Goal: Task Accomplishment & Management: Manage account settings

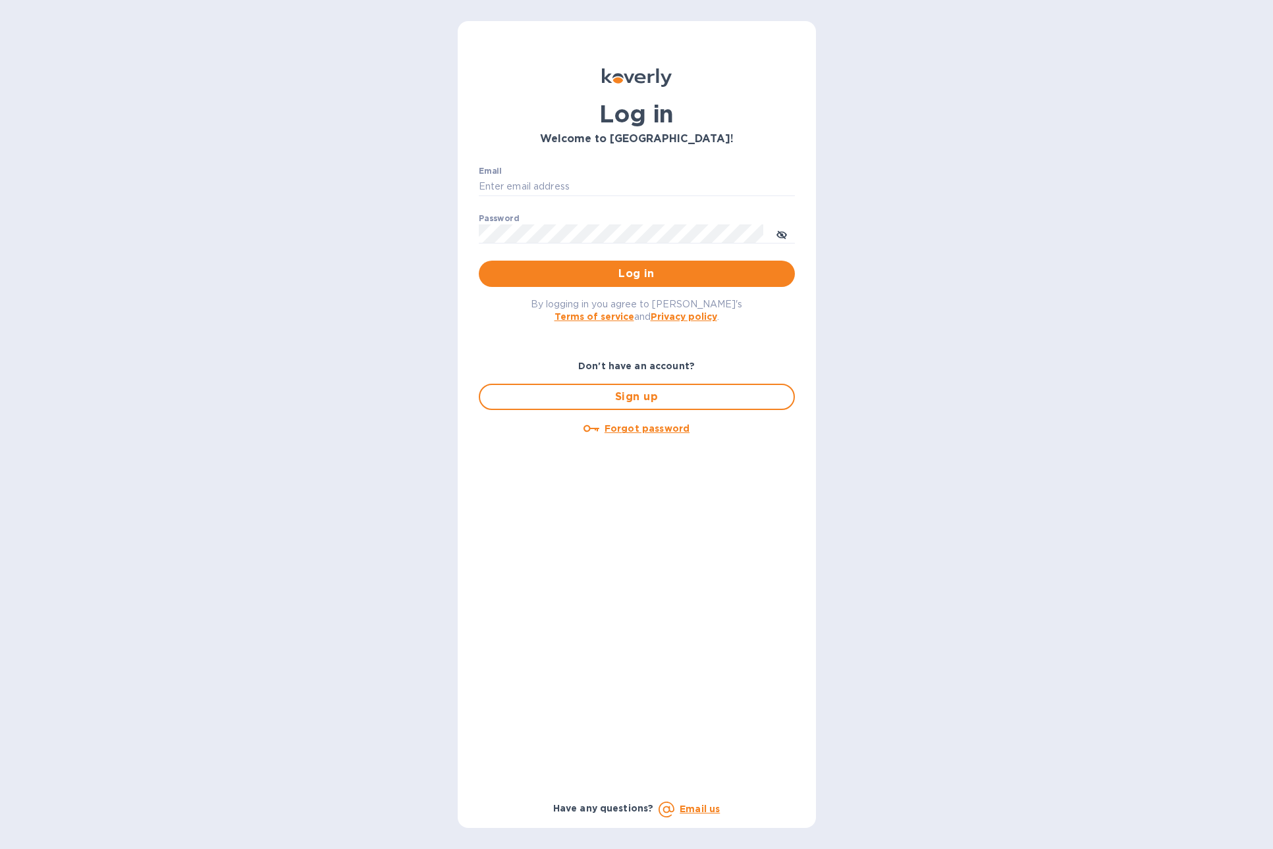
type input "[EMAIL_ADDRESS][DOMAIN_NAME]"
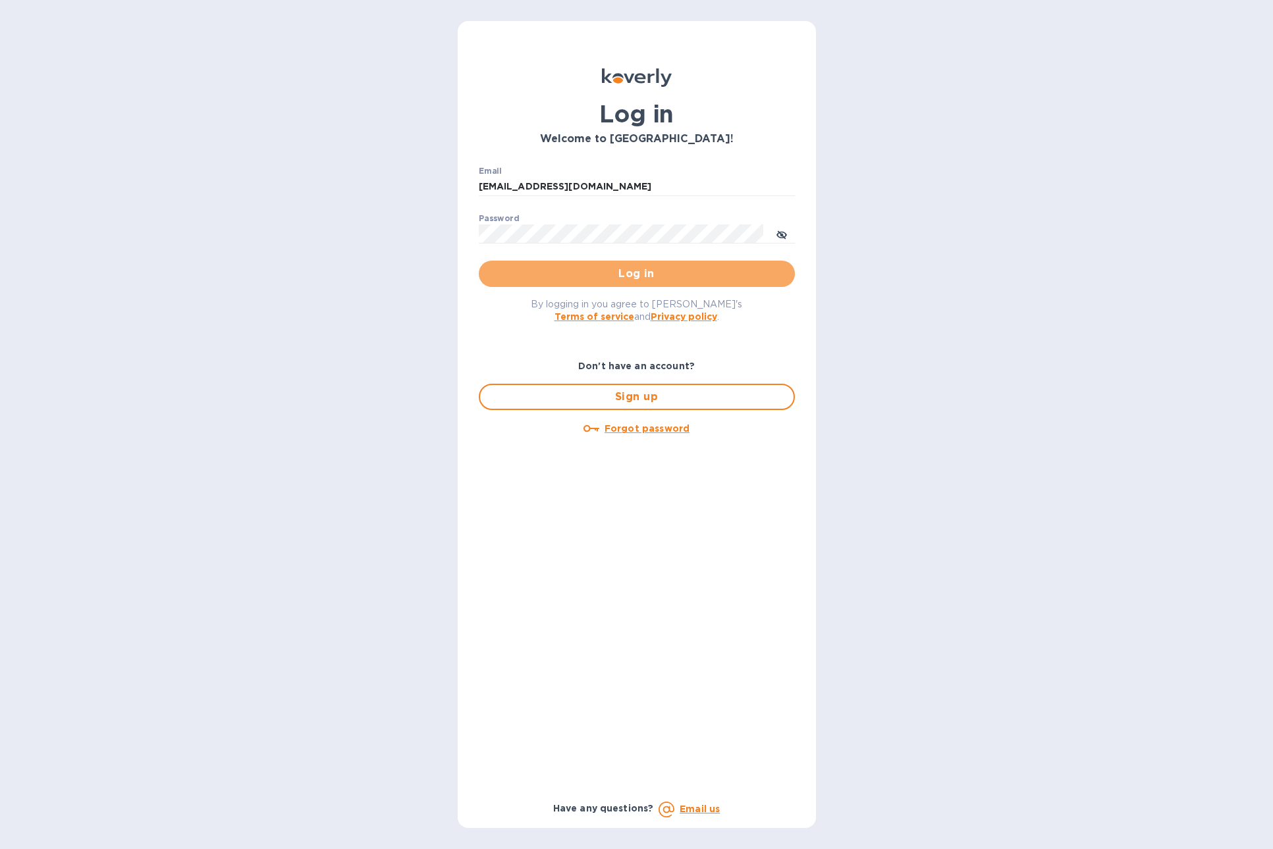
click at [695, 268] on span "Log in" at bounding box center [636, 274] width 295 height 16
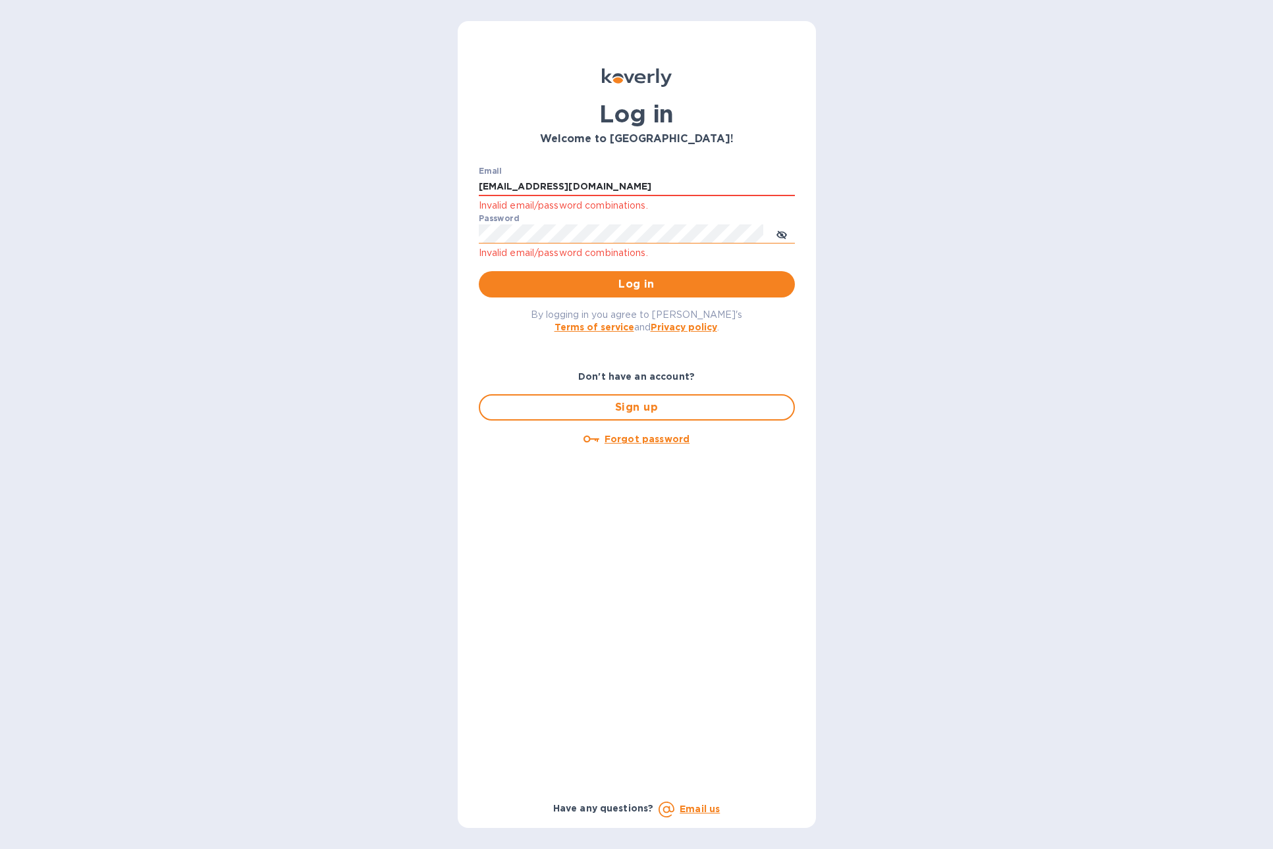
click at [751, 233] on keeper-lock "Open Keeper Popup" at bounding box center [753, 234] width 16 height 16
click at [634, 283] on span "Log in" at bounding box center [636, 284] width 295 height 16
click at [704, 808] on b "Email us" at bounding box center [699, 809] width 40 height 11
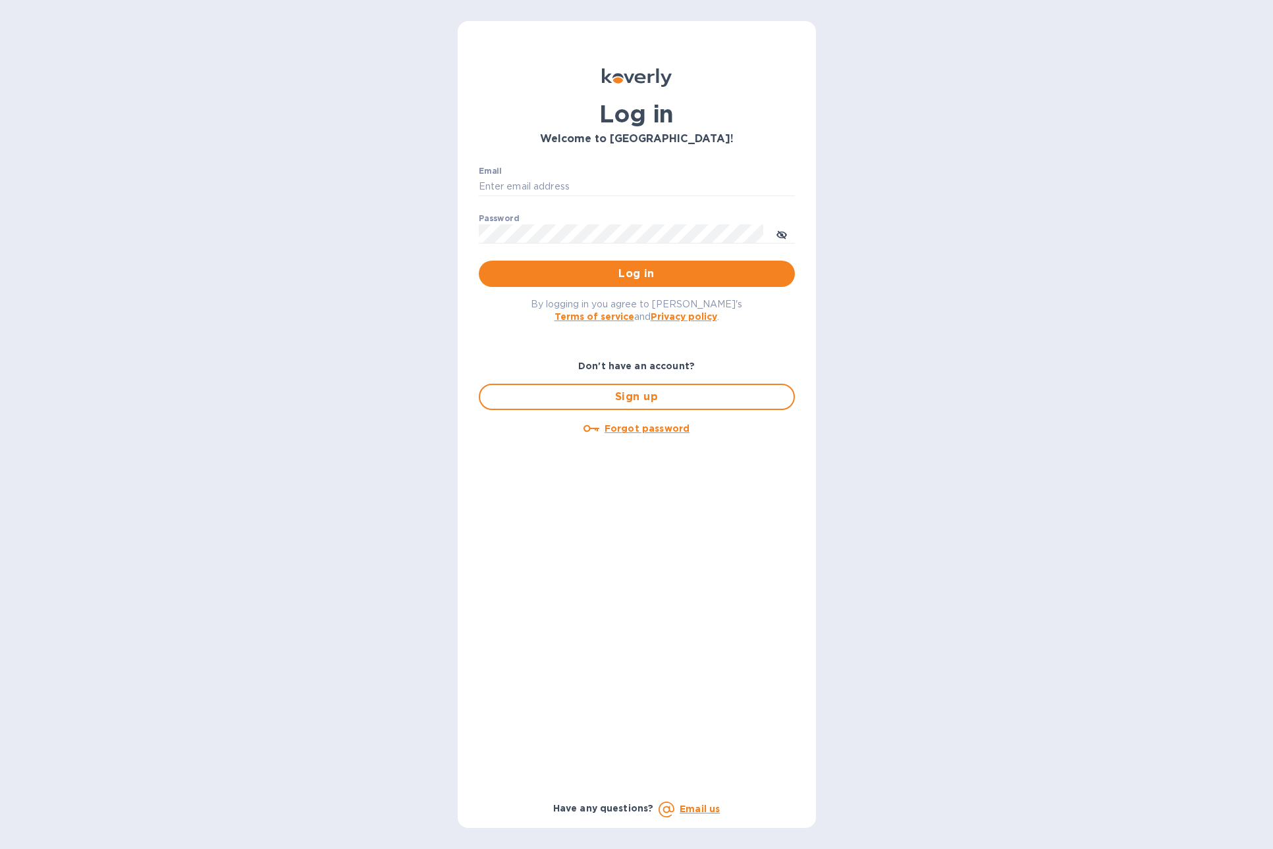
type input "[EMAIL_ADDRESS][DOMAIN_NAME]"
click at [678, 428] on u "Forgot password" at bounding box center [646, 428] width 85 height 11
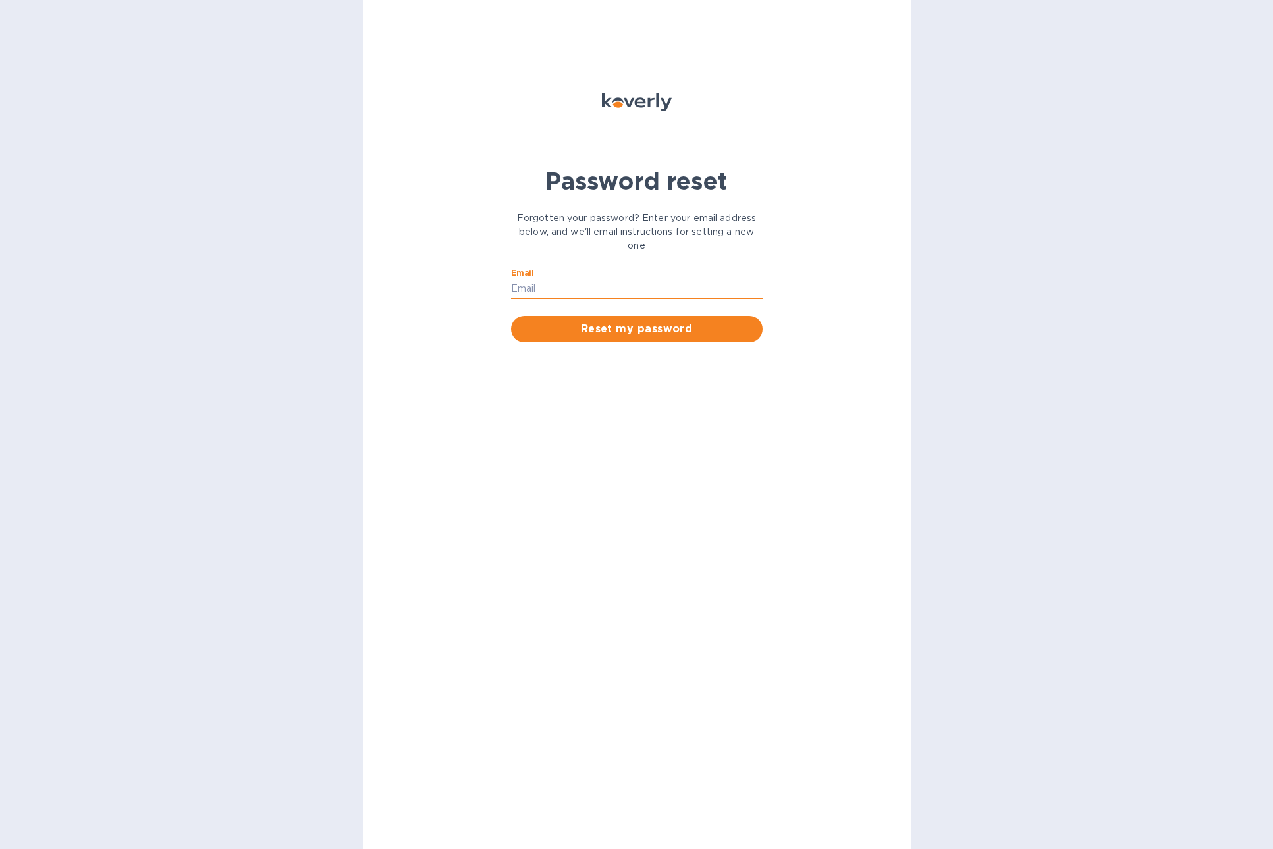
click at [614, 286] on input "Email" at bounding box center [636, 289] width 251 height 20
type input "[EMAIL_ADDRESS][DOMAIN_NAME]"
click at [633, 334] on span "Reset my password" at bounding box center [636, 329] width 230 height 16
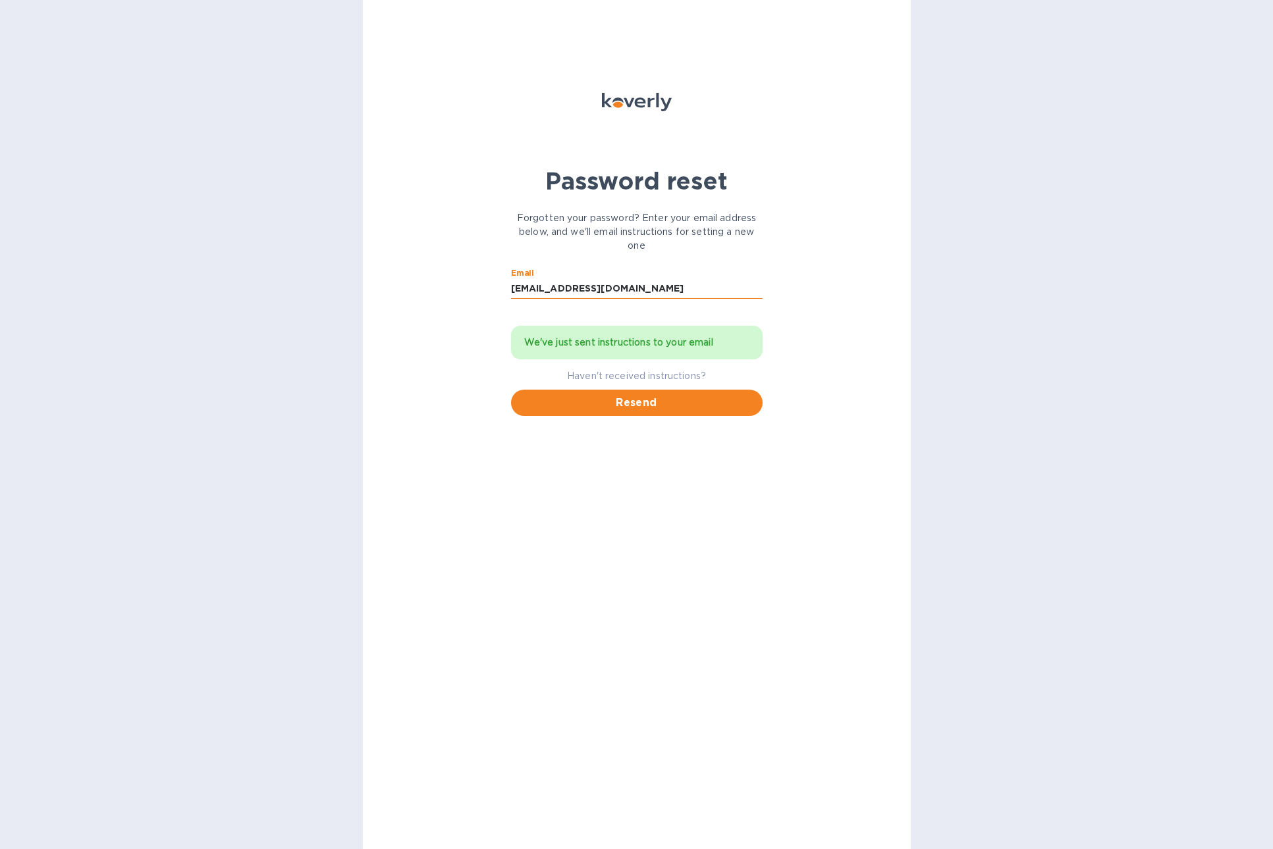
click at [627, 288] on input "[EMAIL_ADDRESS][DOMAIN_NAME]" at bounding box center [636, 289] width 251 height 20
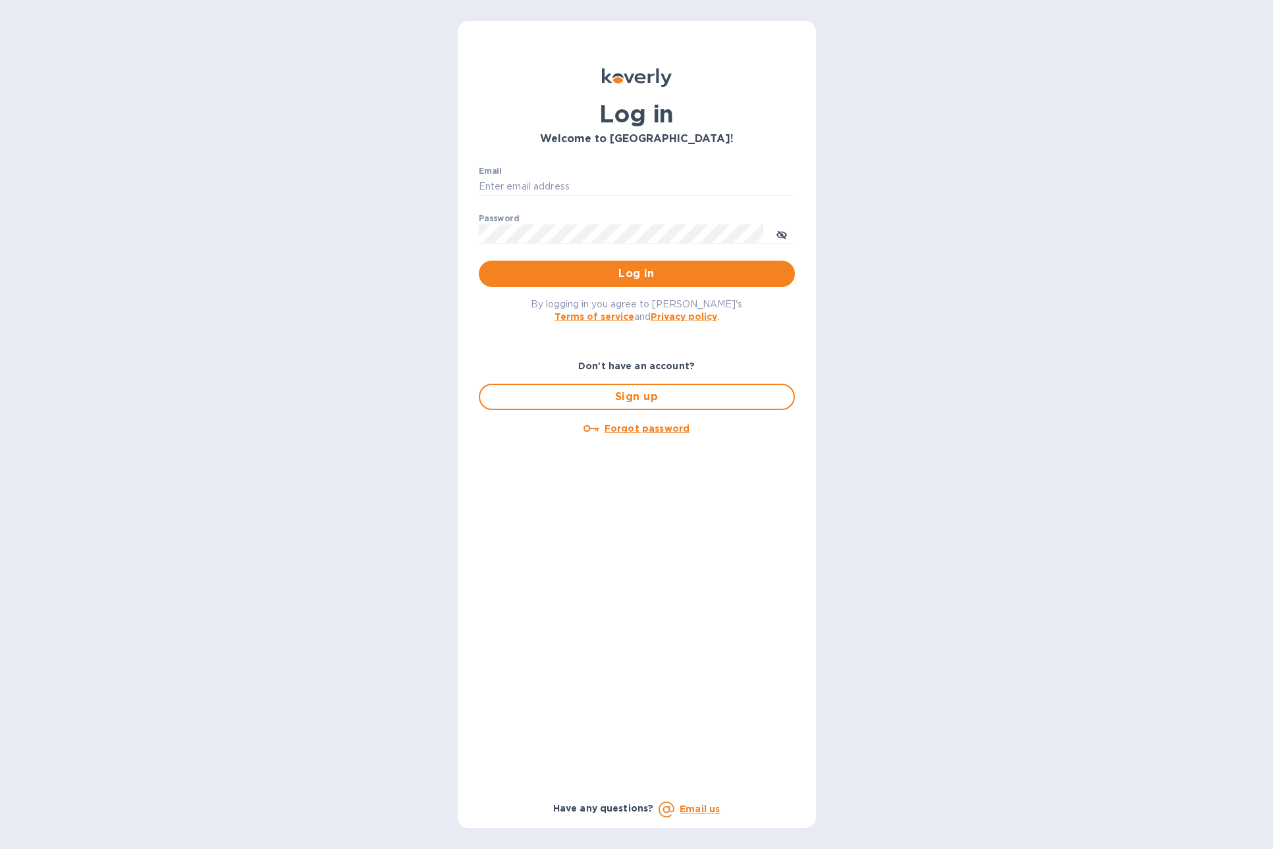
type input "[EMAIL_ADDRESS][DOMAIN_NAME]"
click at [635, 273] on span "Log in" at bounding box center [636, 274] width 295 height 16
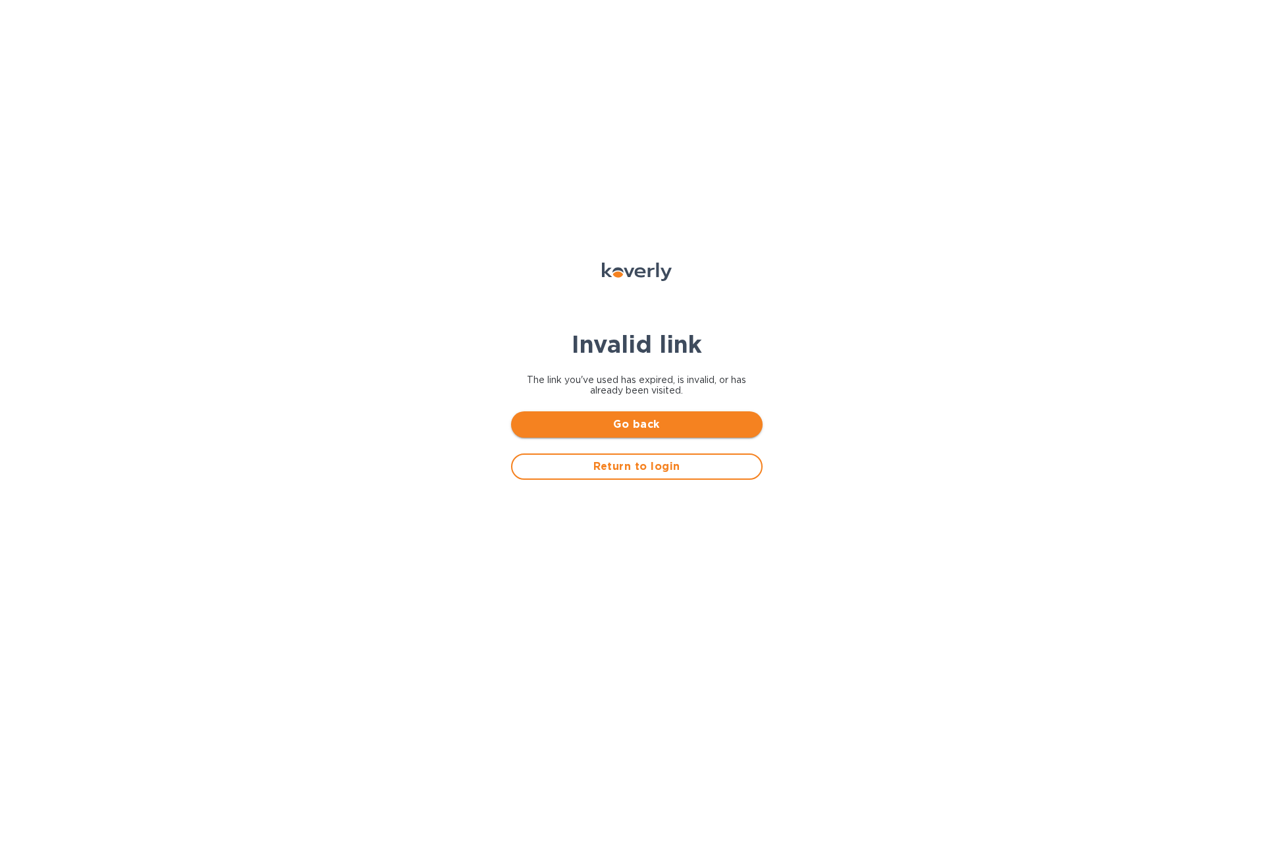
click at [679, 427] on span "Go back" at bounding box center [636, 425] width 230 height 16
click at [646, 467] on span "Return to login" at bounding box center [637, 467] width 228 height 16
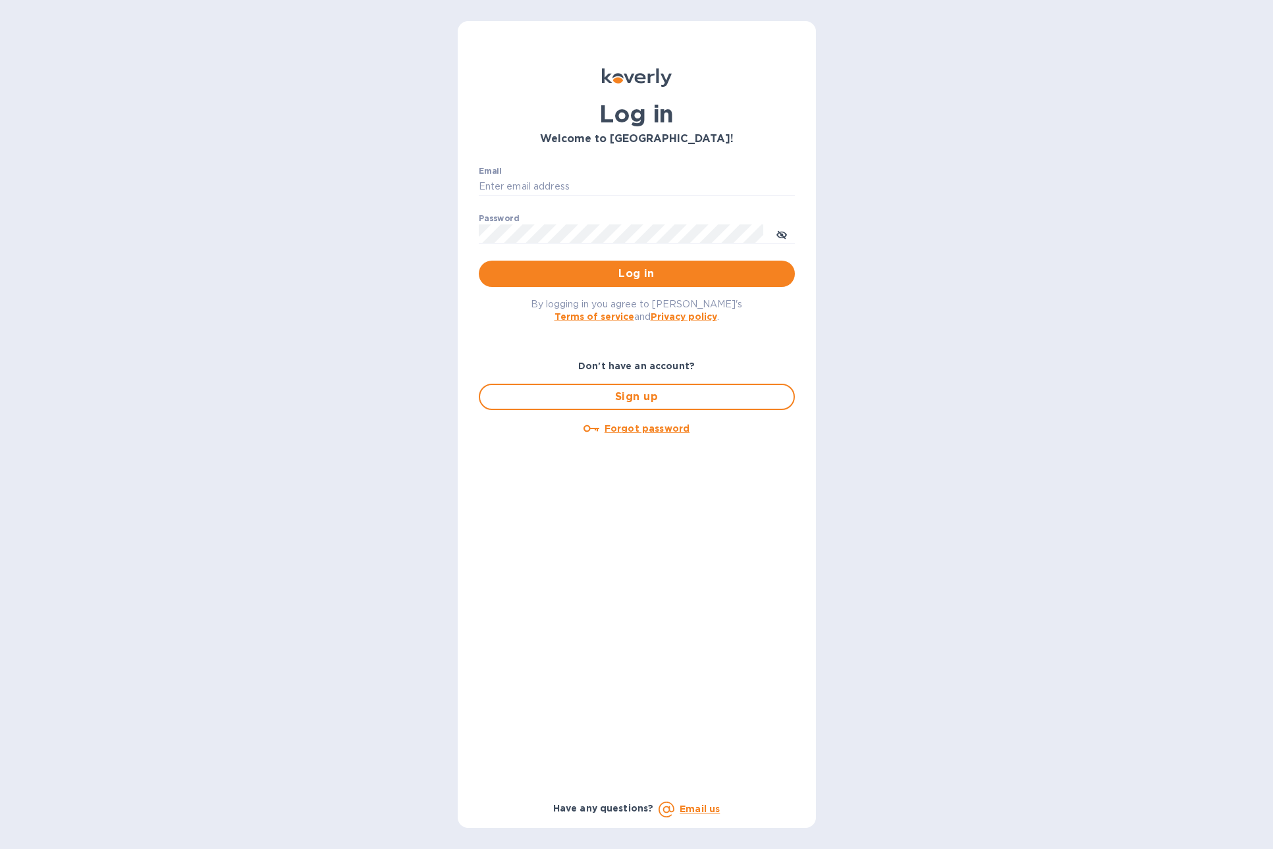
type input "[EMAIL_ADDRESS][DOMAIN_NAME]"
